Goal: Task Accomplishment & Management: Use online tool/utility

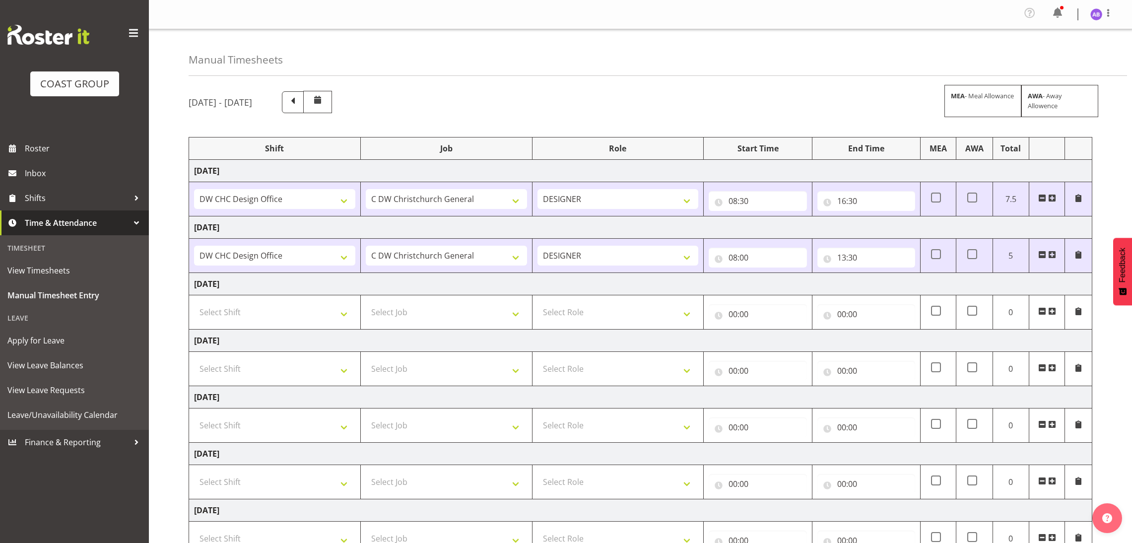
select select "624"
select select "13"
select select "30"
click at [869, 248] on input "13:30" at bounding box center [867, 258] width 98 height 20
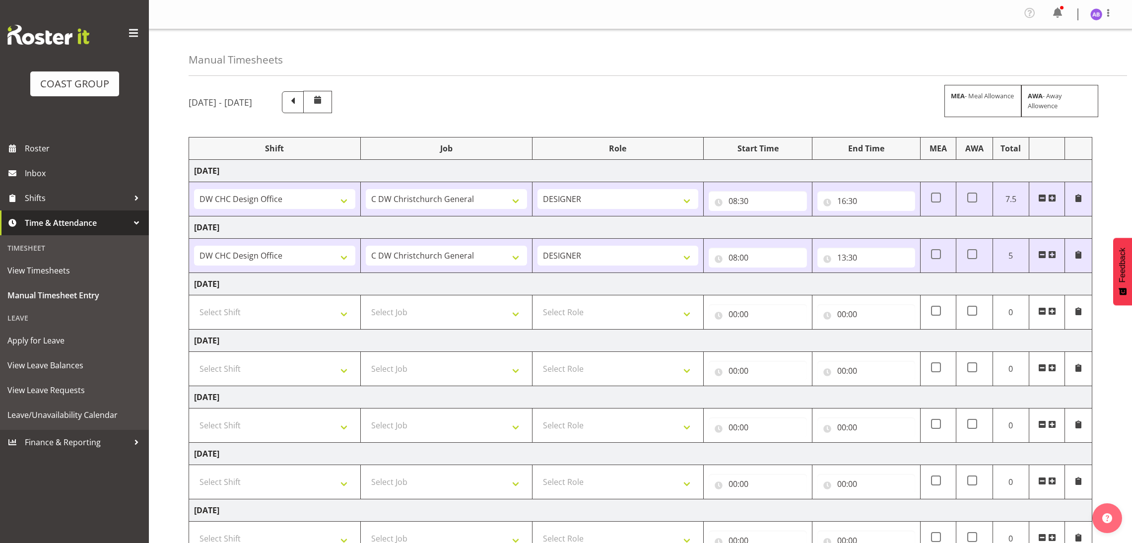
scroll to position [82, 0]
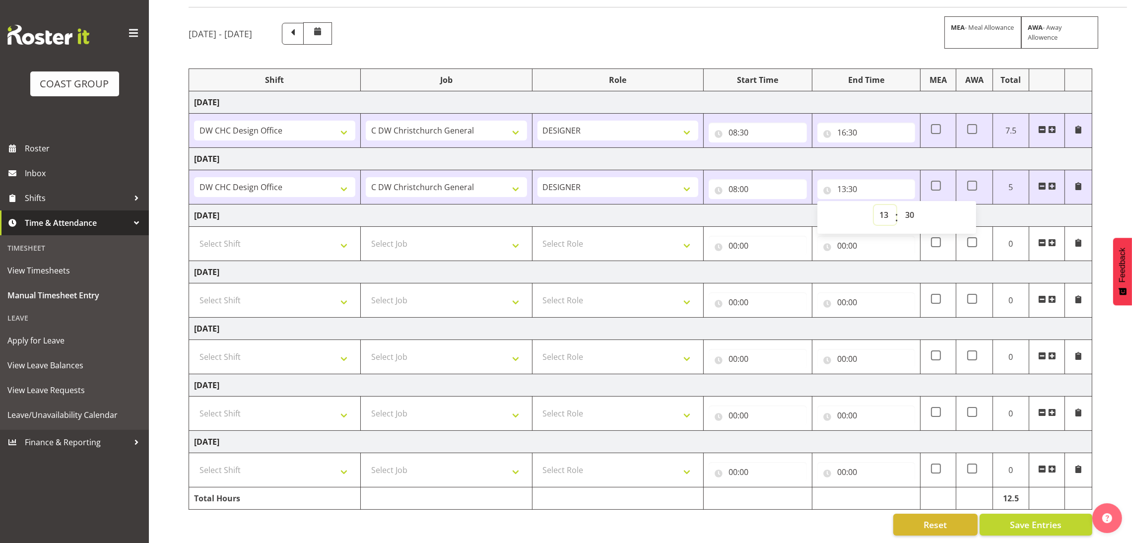
click at [887, 205] on select "00 01 02 03 04 05 06 07 08 09 10 11 12 13 14 15 16 17 18 19 20 21 22 23" at bounding box center [885, 215] width 22 height 20
select select "16"
click at [874, 205] on select "00 01 02 03 04 05 06 07 08 09 10 11 12 13 14 15 16 17 18 19 20 21 22 23" at bounding box center [885, 215] width 22 height 20
type input "16:30"
click at [888, 179] on input "16:30" at bounding box center [867, 189] width 98 height 20
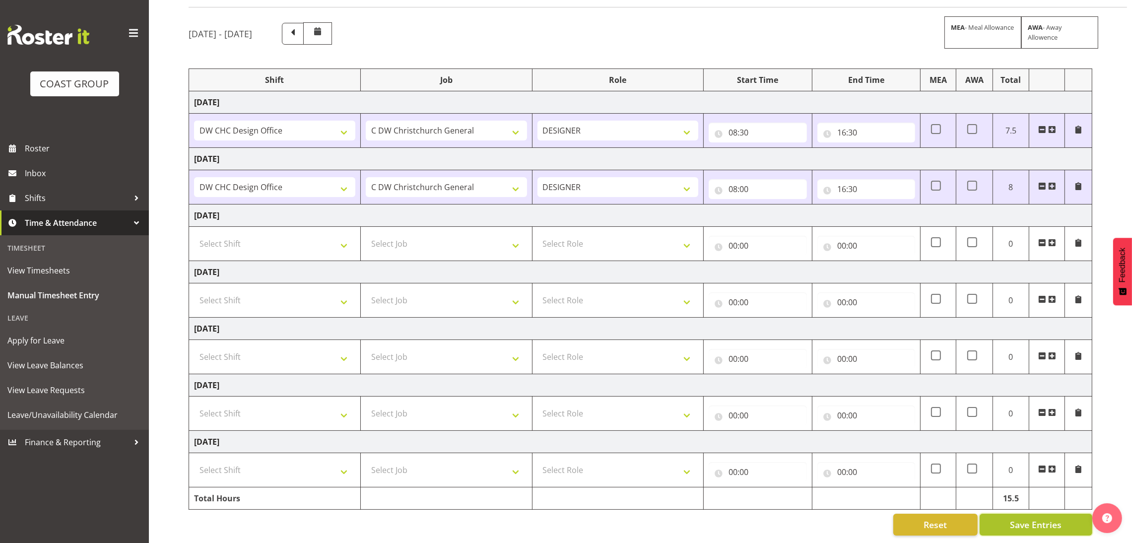
click at [1037, 518] on span "Save Entries" at bounding box center [1036, 524] width 52 height 13
